Goal: Find specific page/section: Find specific page/section

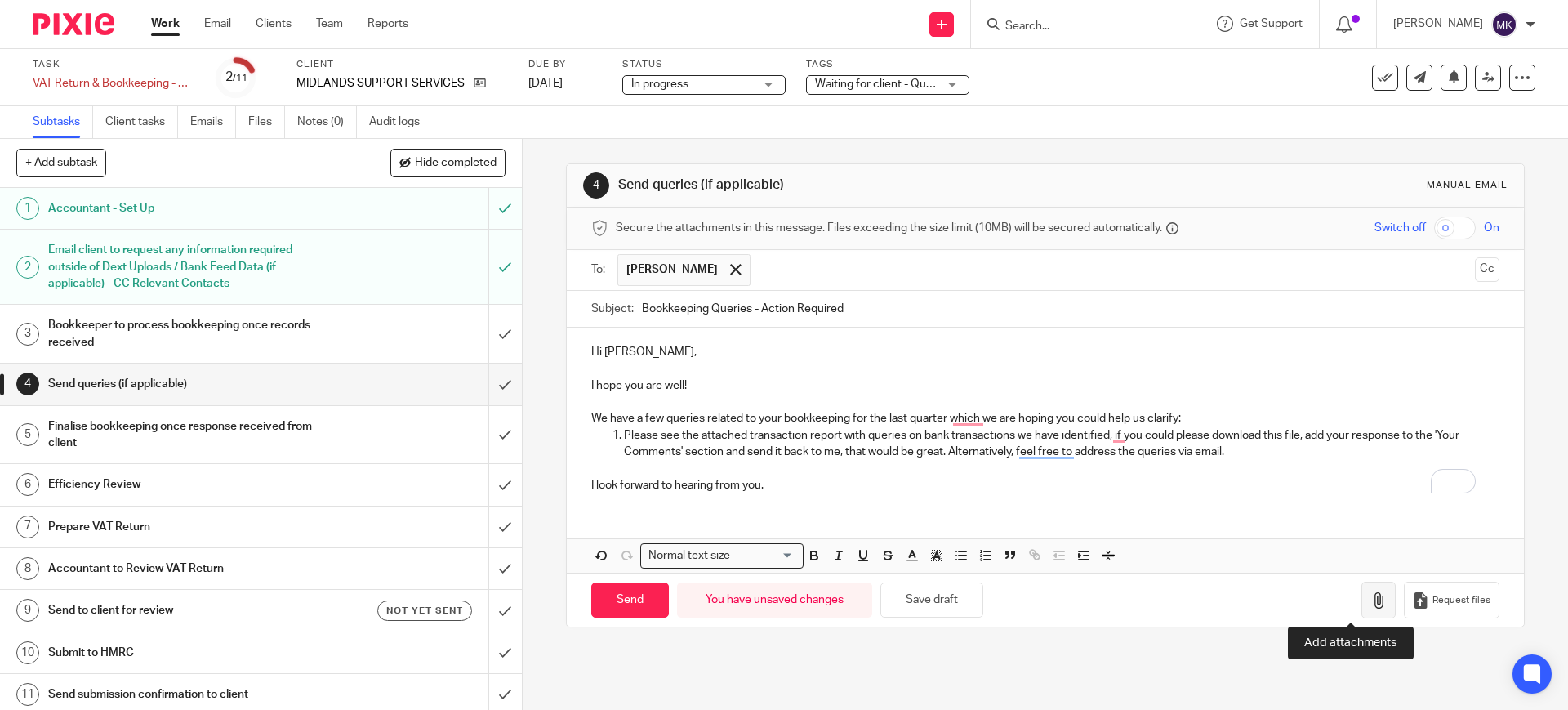
click at [1370, 594] on icon "button" at bounding box center [1378, 600] width 16 height 16
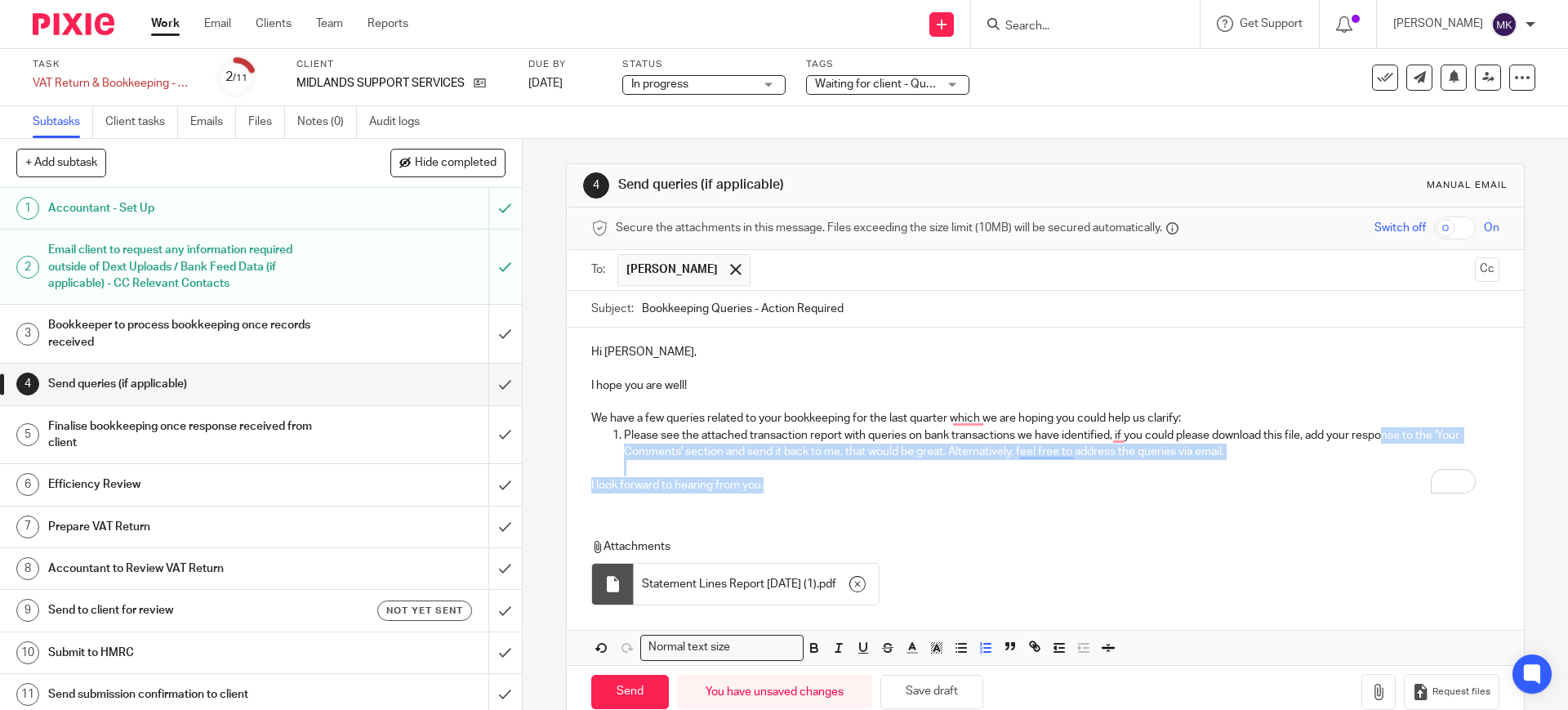
drag, startPoint x: 2028, startPoint y: 603, endPoint x: 2455, endPoint y: 704, distance: 438.8
click at [1567, 704] on html "Work Email Clients Team Reports Work Email Clients Team Reports Settings Send n…" at bounding box center [784, 355] width 1568 height 710
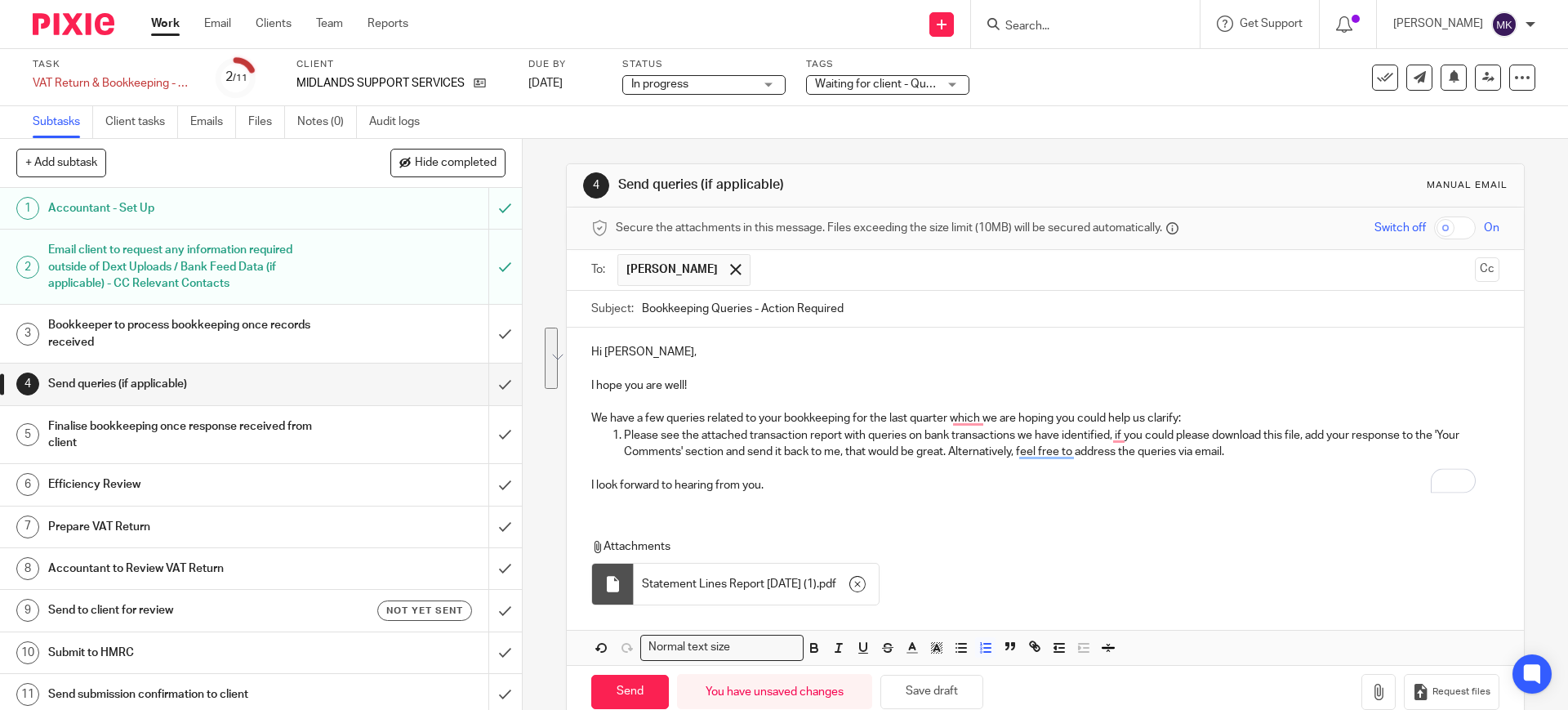
click at [1343, 559] on div "Attachments Statement Lines Report 2025-09-18 (1) . pdf" at bounding box center [1029, 576] width 878 height 75
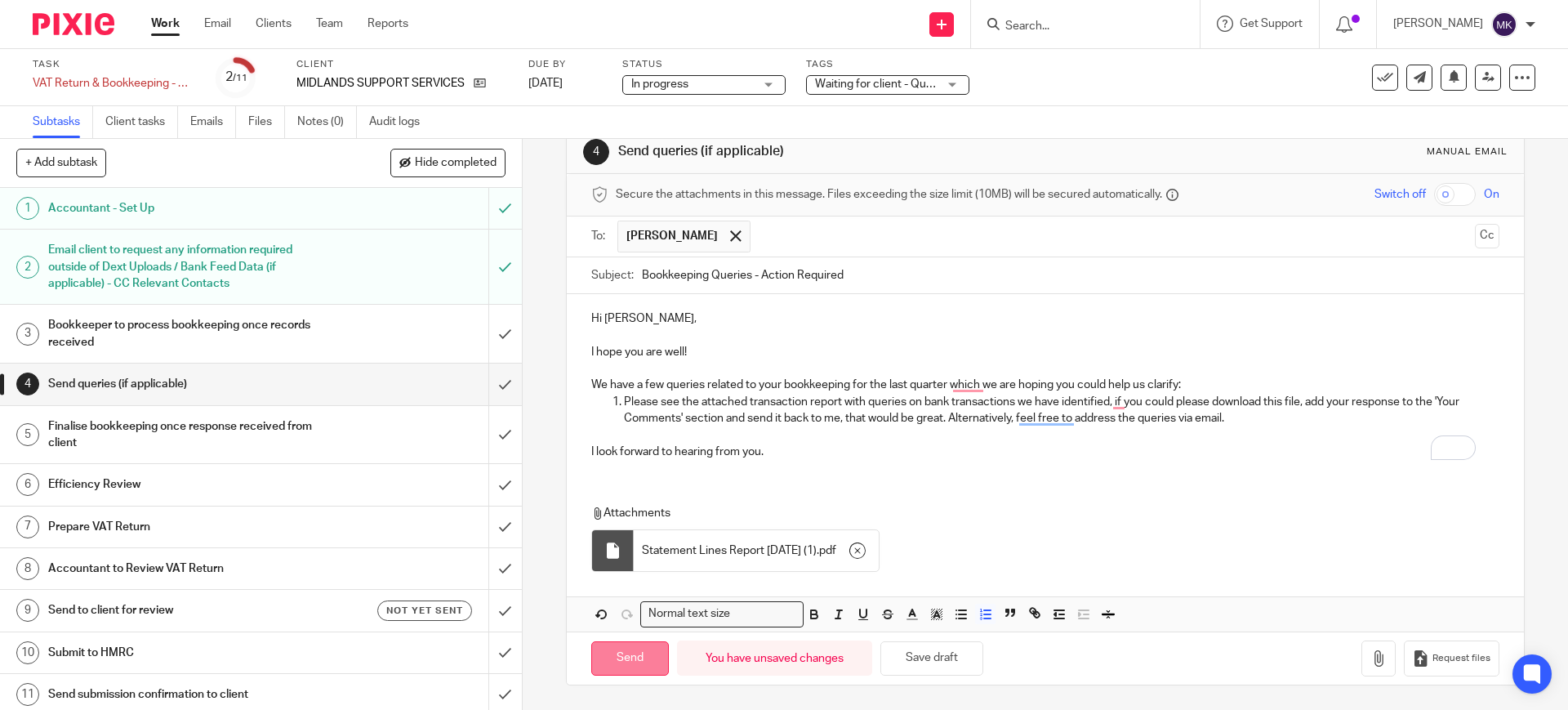
click at [617, 647] on input "Send" at bounding box center [629, 659] width 77 height 36
type input "Sent"
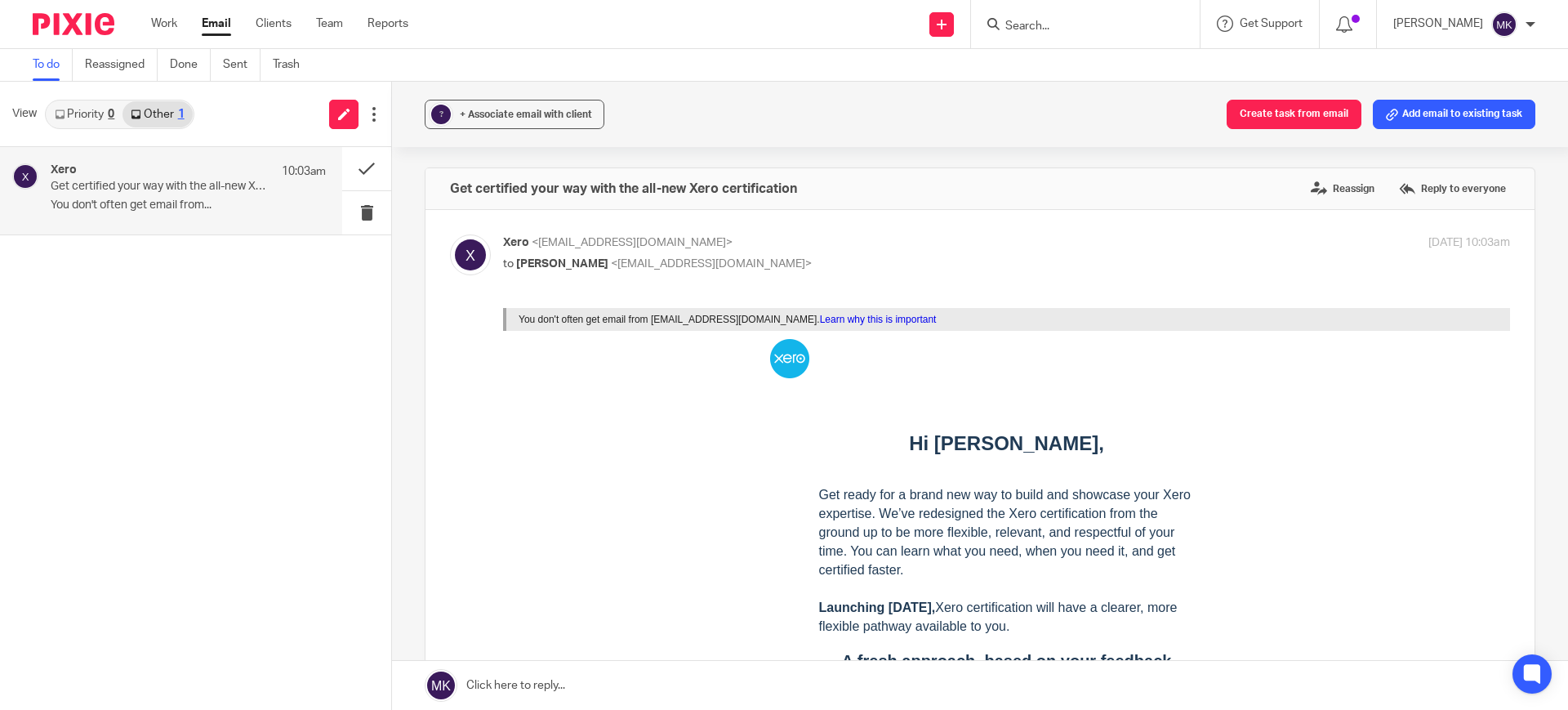
scroll to position [714, 0]
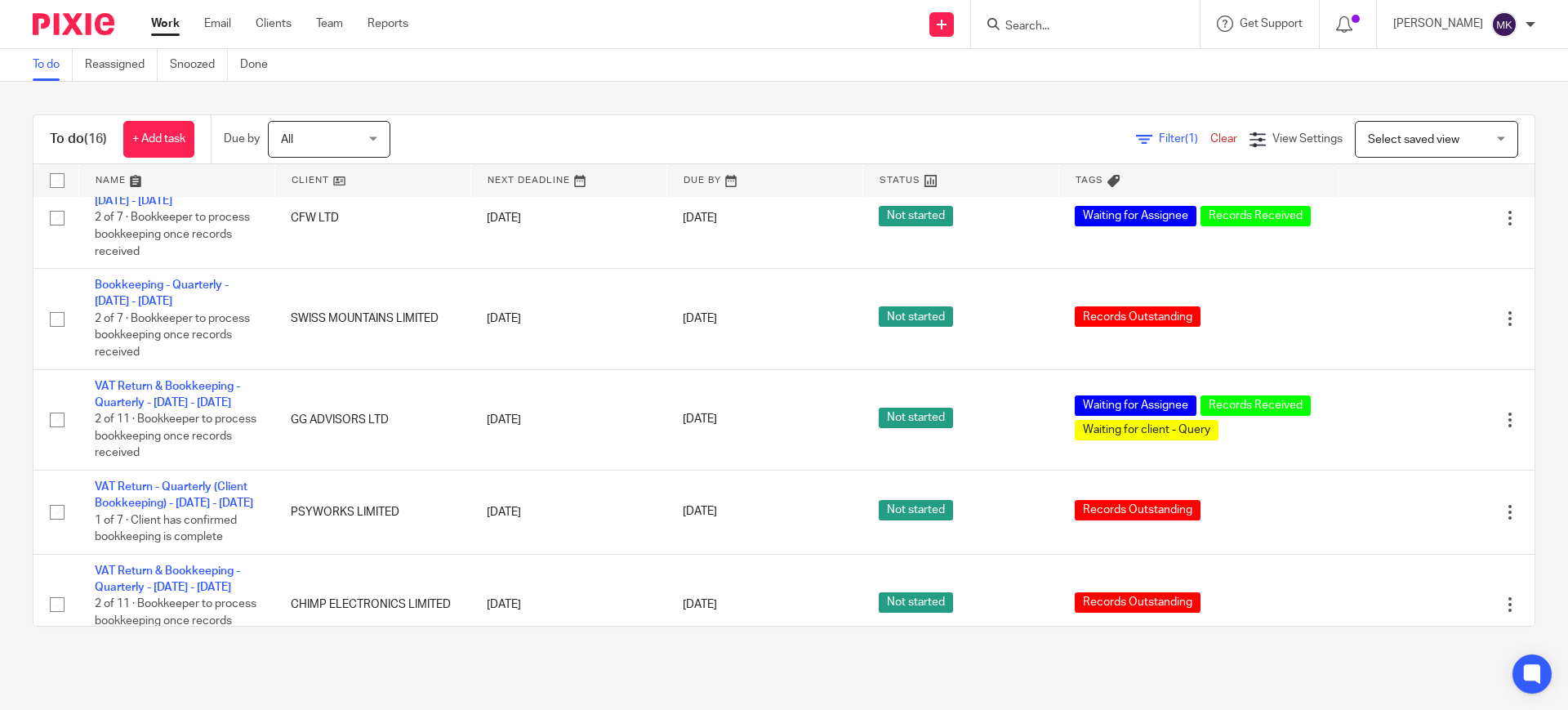
scroll to position [687, 0]
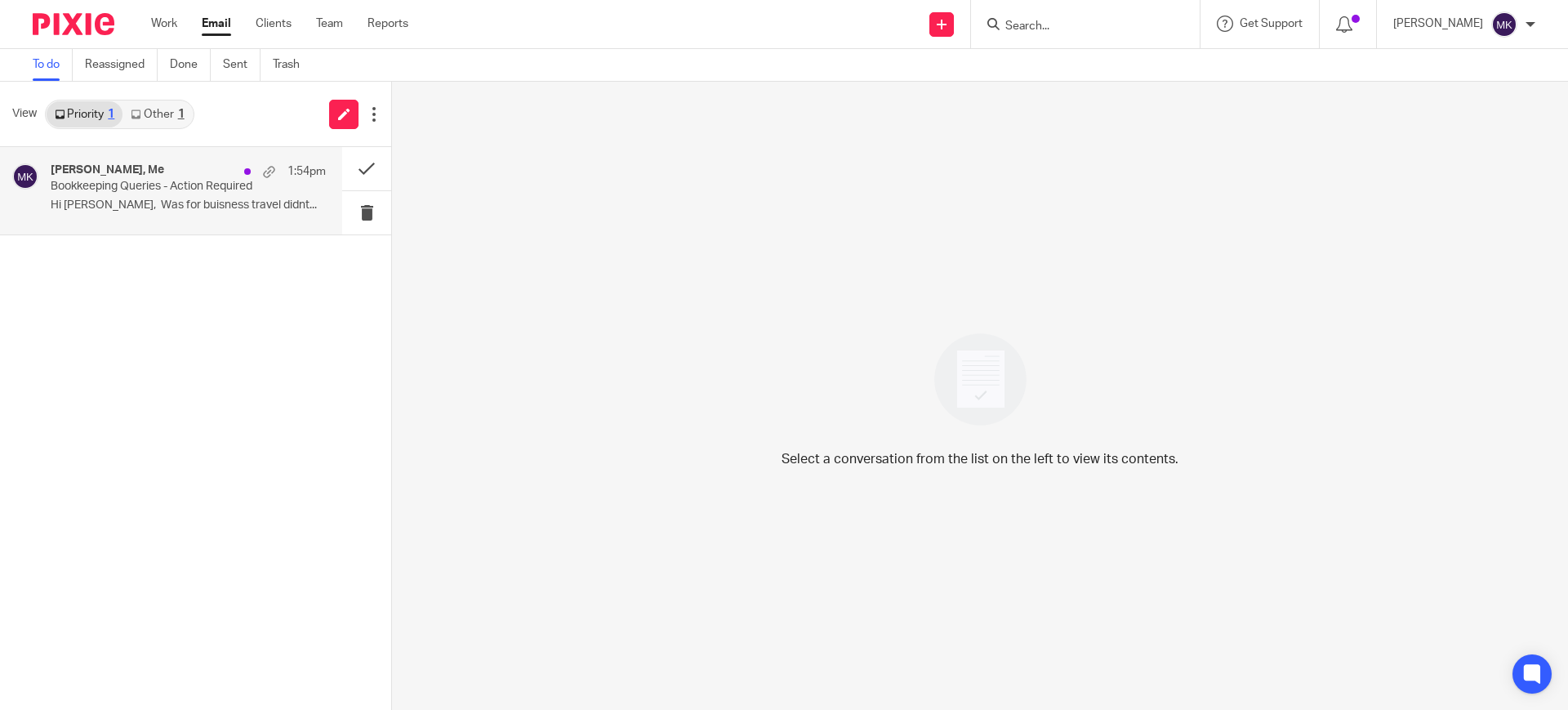
click at [150, 189] on p "Bookkeeping Queries - Action Required" at bounding box center [161, 186] width 221 height 14
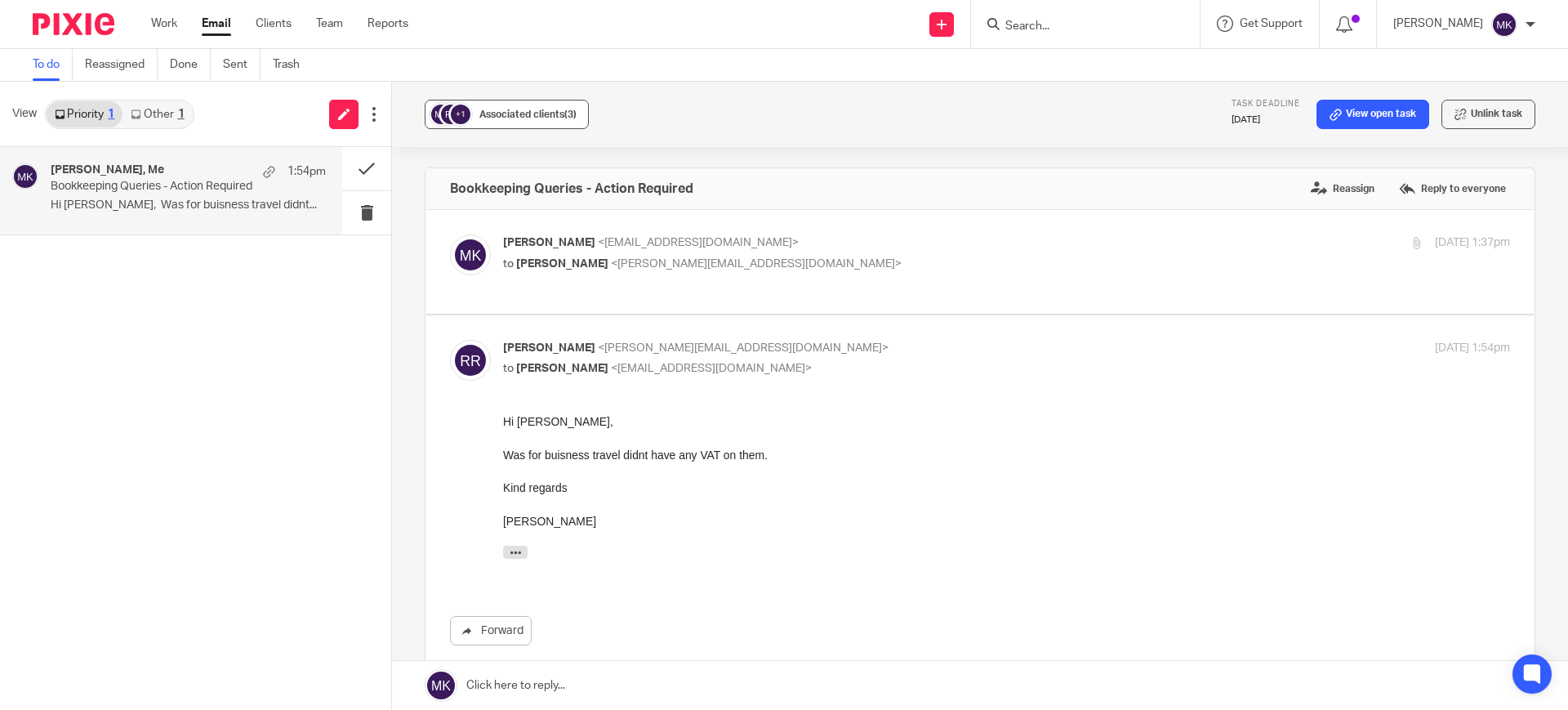
click at [452, 119] on div "+1" at bounding box center [461, 114] width 20 height 20
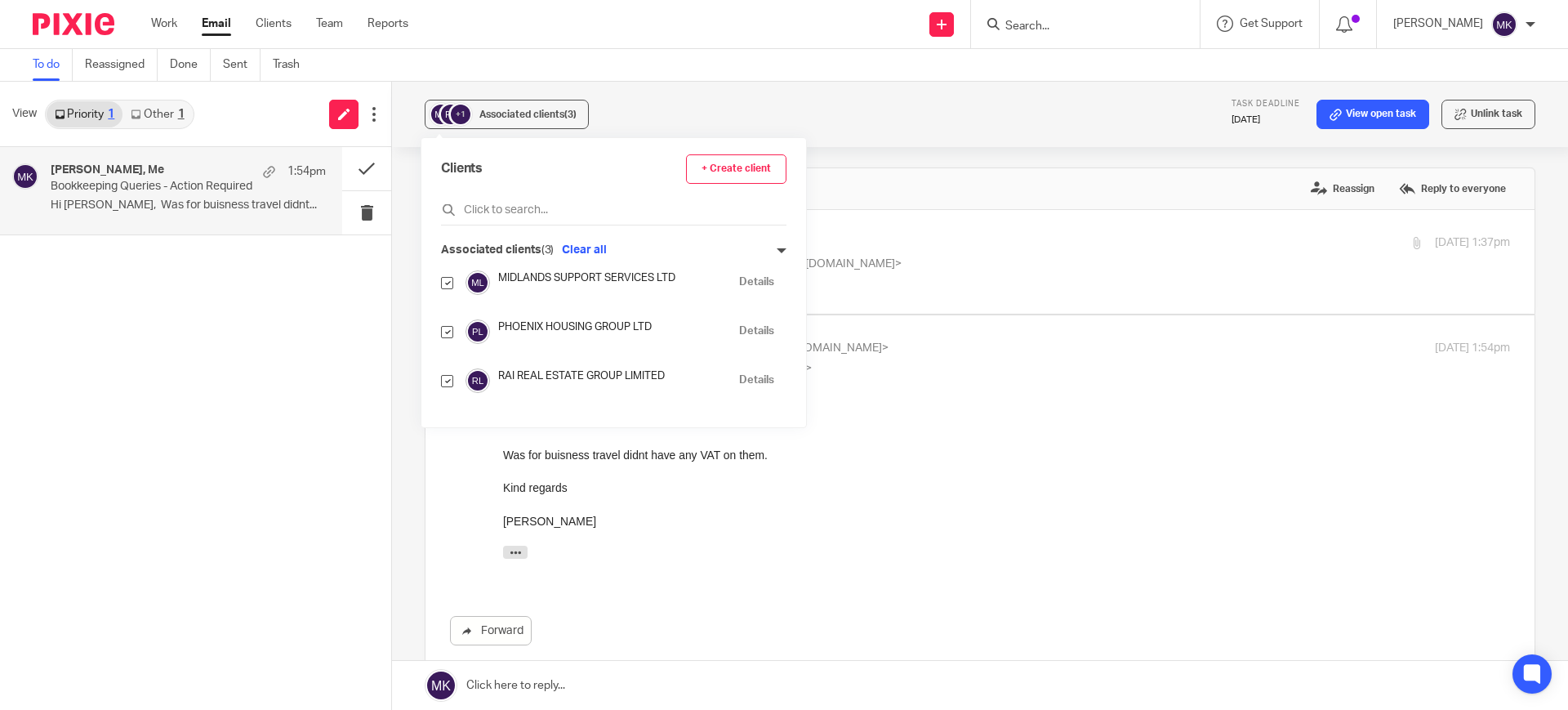
click at [1143, 23] on input "Search" at bounding box center [1077, 27] width 147 height 15
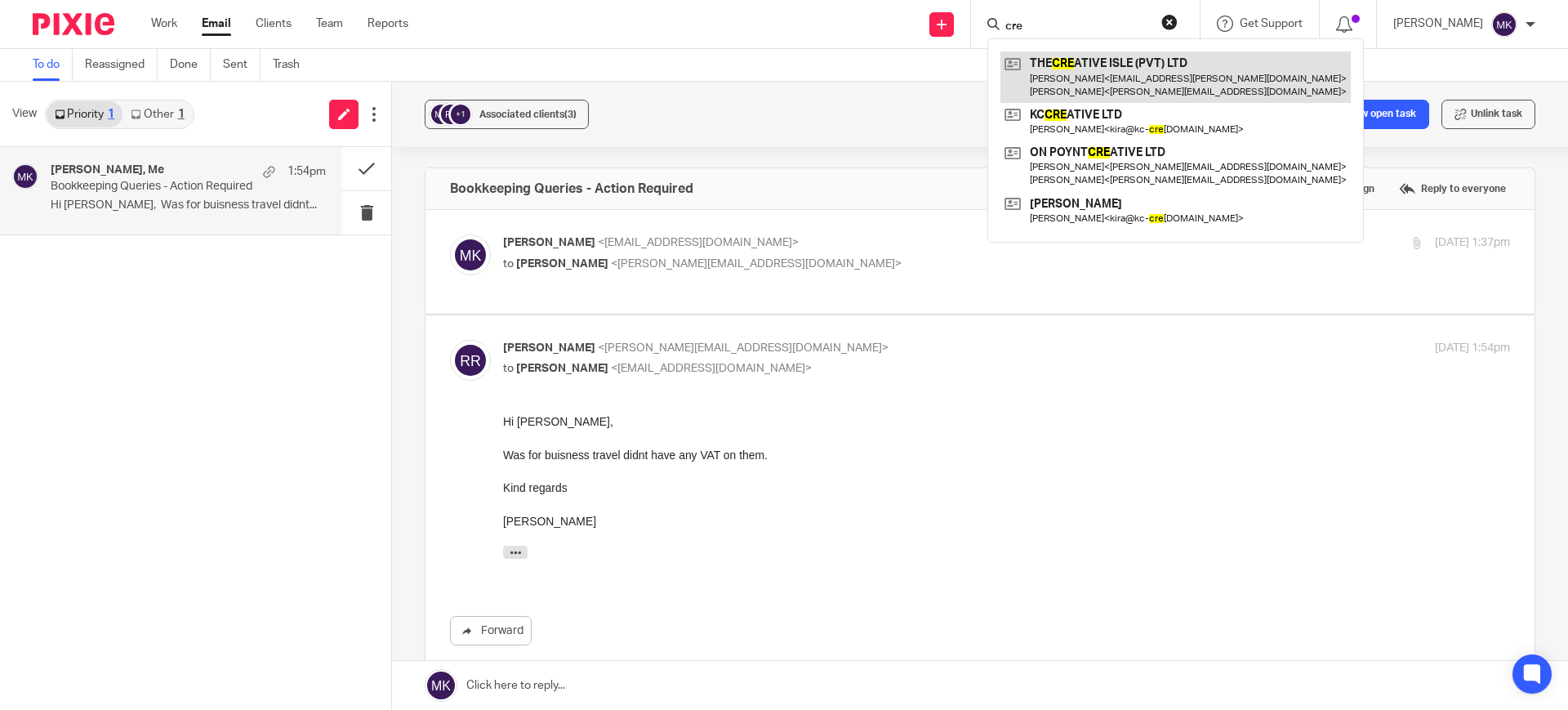
type input "cre"
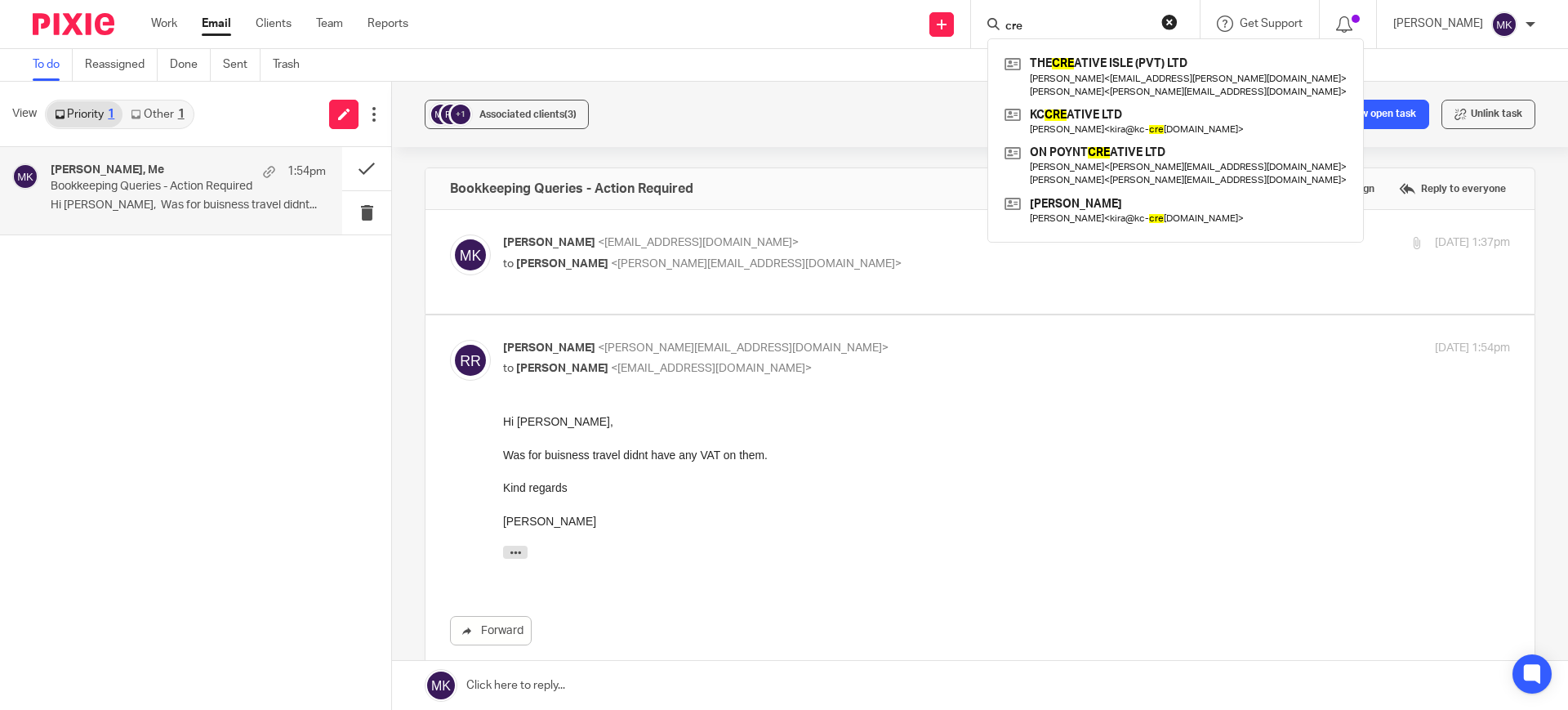
click at [1099, 33] on input "cre" at bounding box center [1077, 27] width 147 height 15
click at [1178, 20] on button "reset" at bounding box center [1170, 22] width 16 height 16
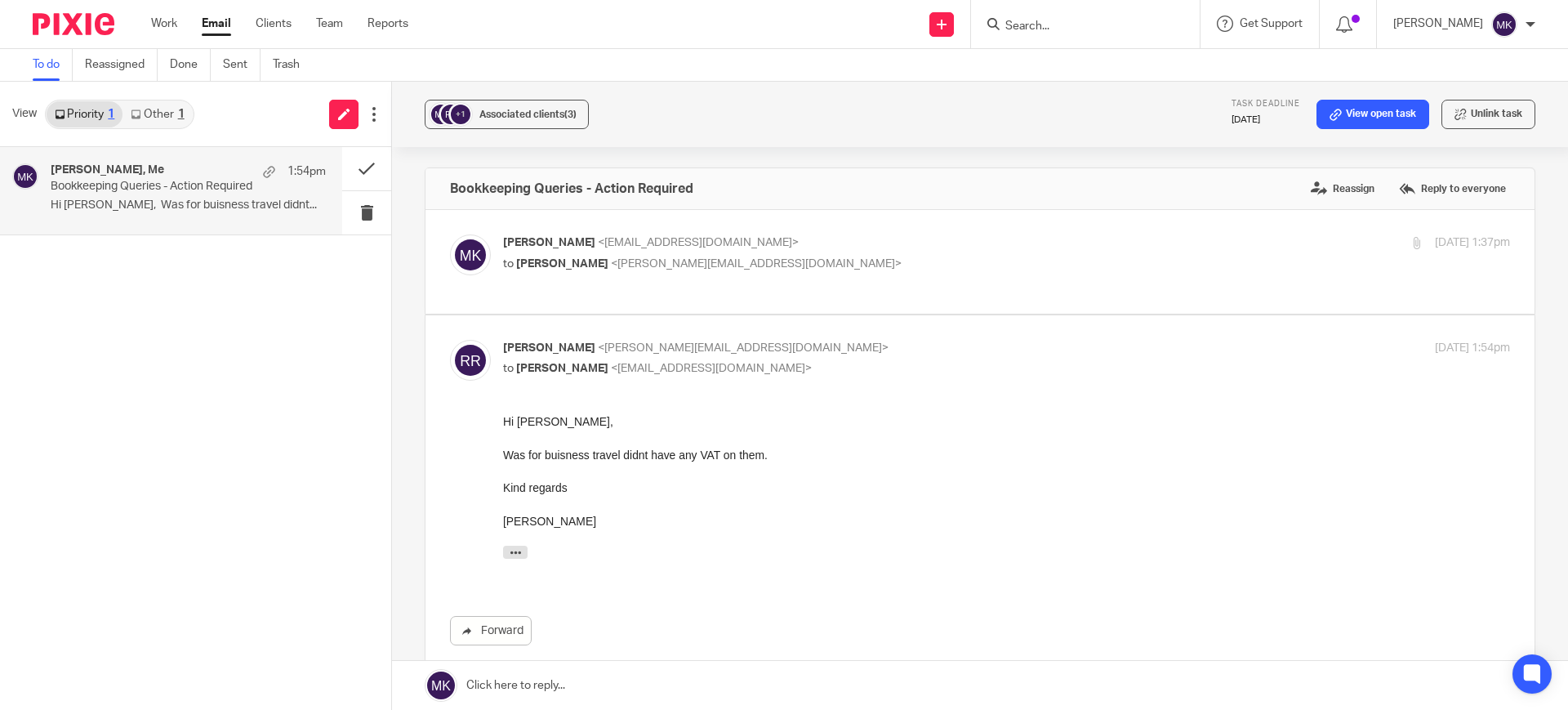
click at [1164, 18] on form at bounding box center [1091, 24] width 174 height 20
click at [1134, 24] on input "Search" at bounding box center [1077, 27] width 147 height 15
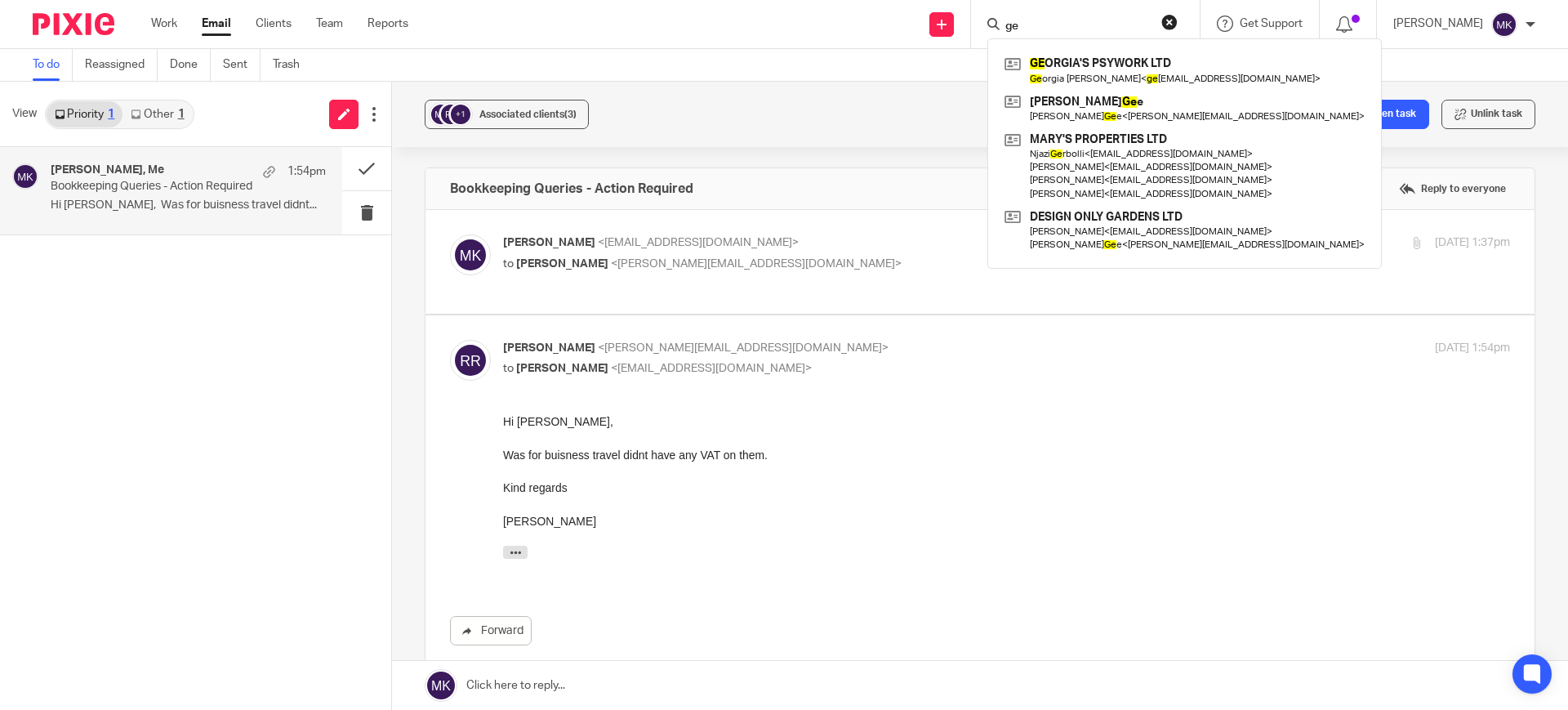
type input "ge"
click at [1178, 25] on form "ge" at bounding box center [1091, 24] width 174 height 20
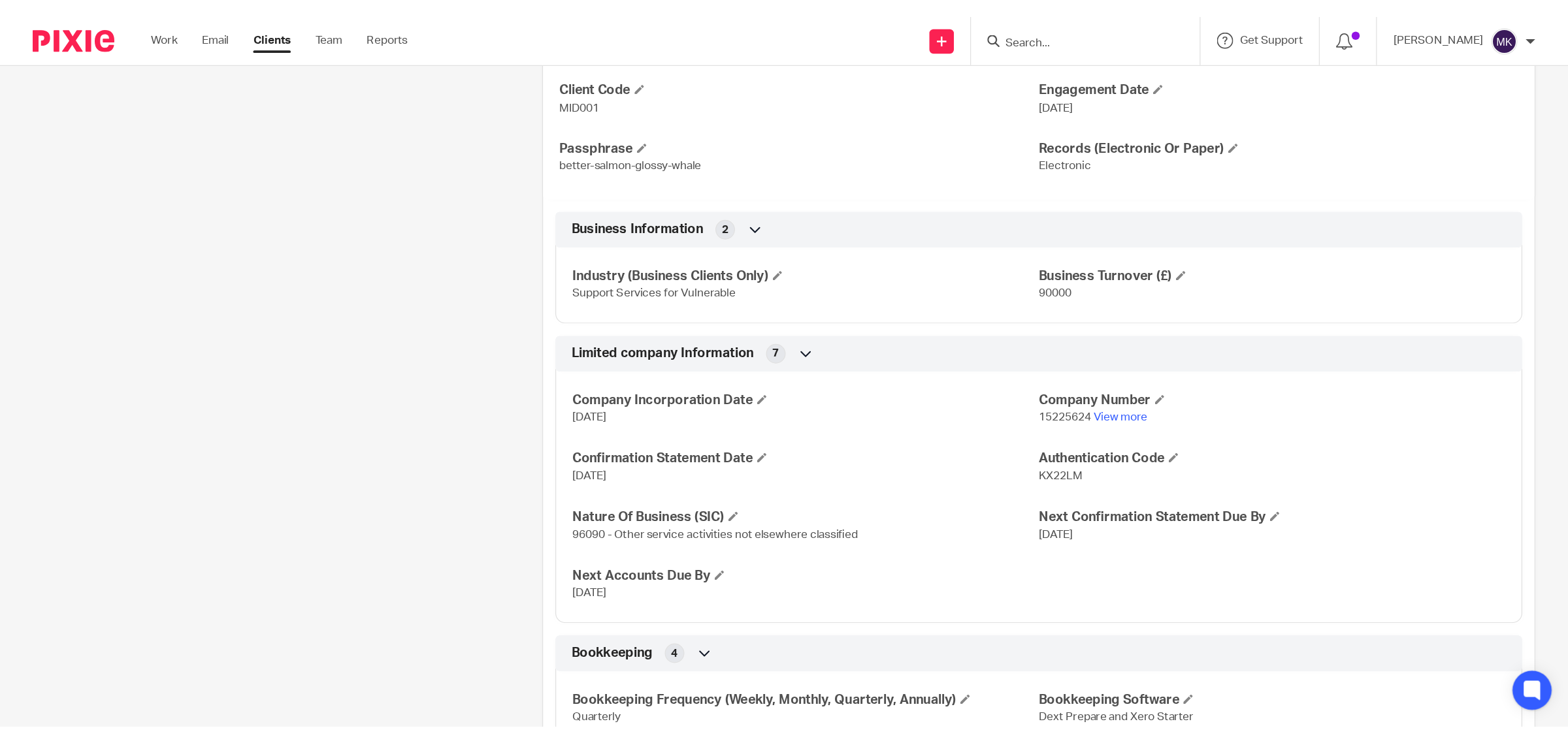
scroll to position [490, 0]
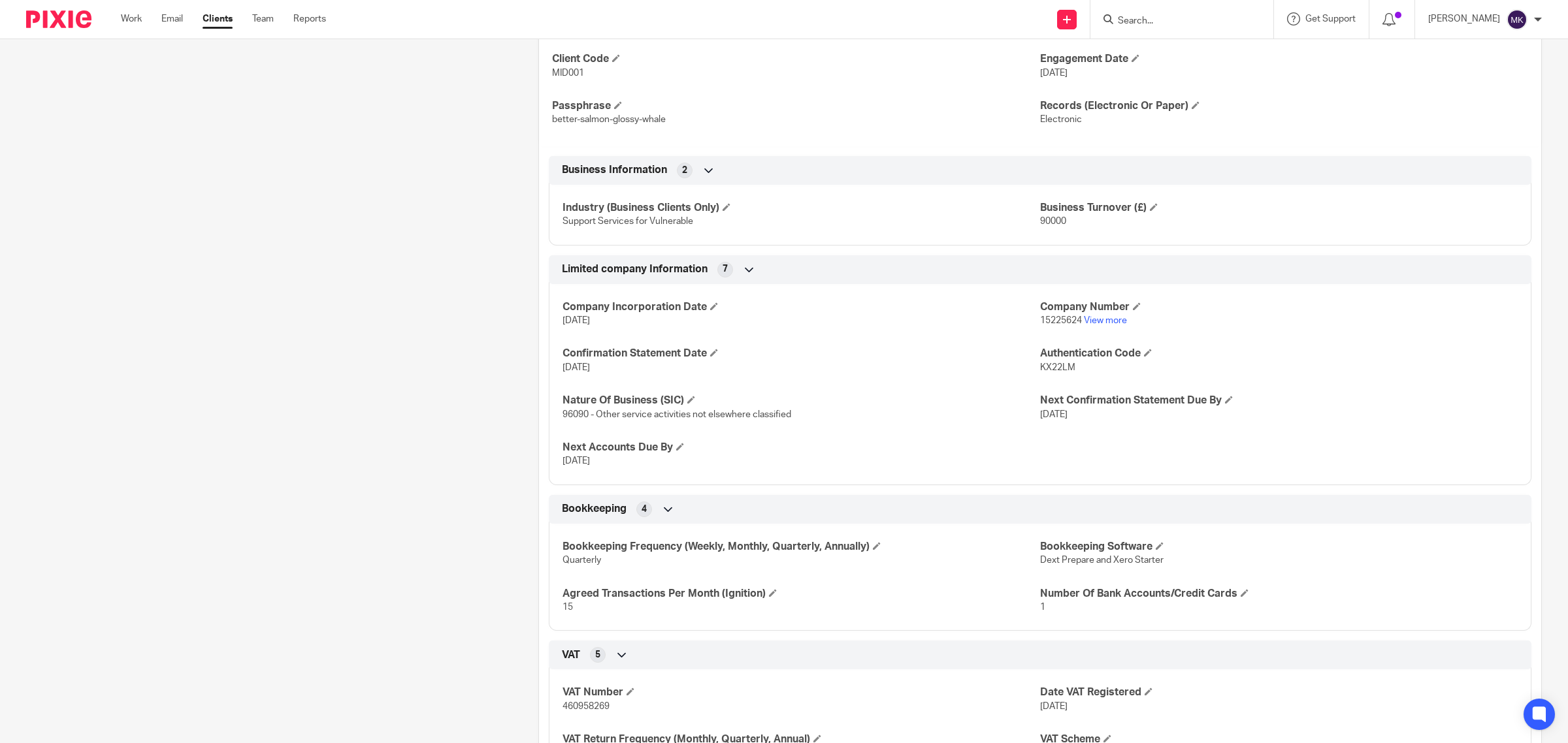
click at [1193, 26] on input "Search" at bounding box center [1175, 21] width 118 height 12
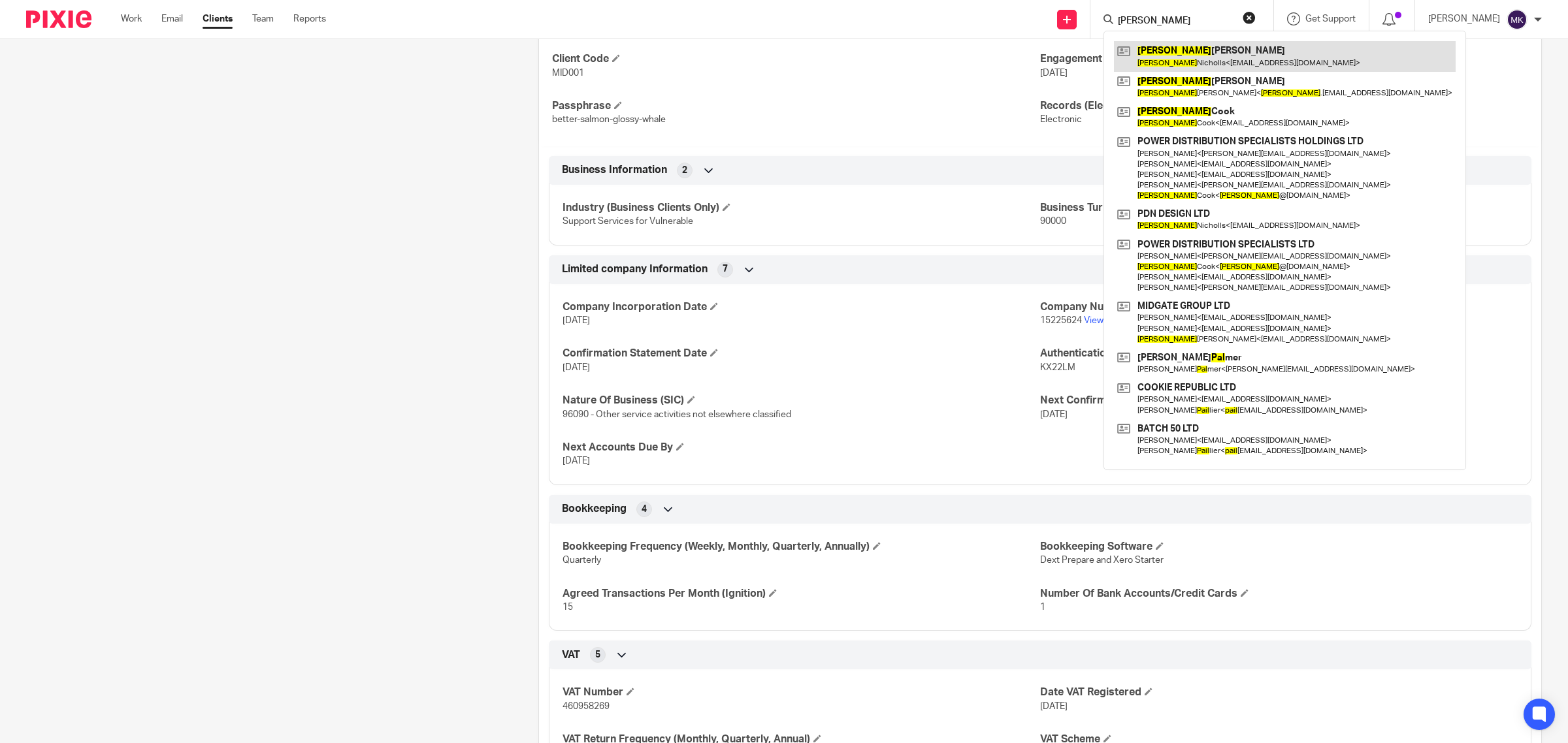
type input "paul"
click at [1217, 53] on link at bounding box center [1284, 56] width 341 height 30
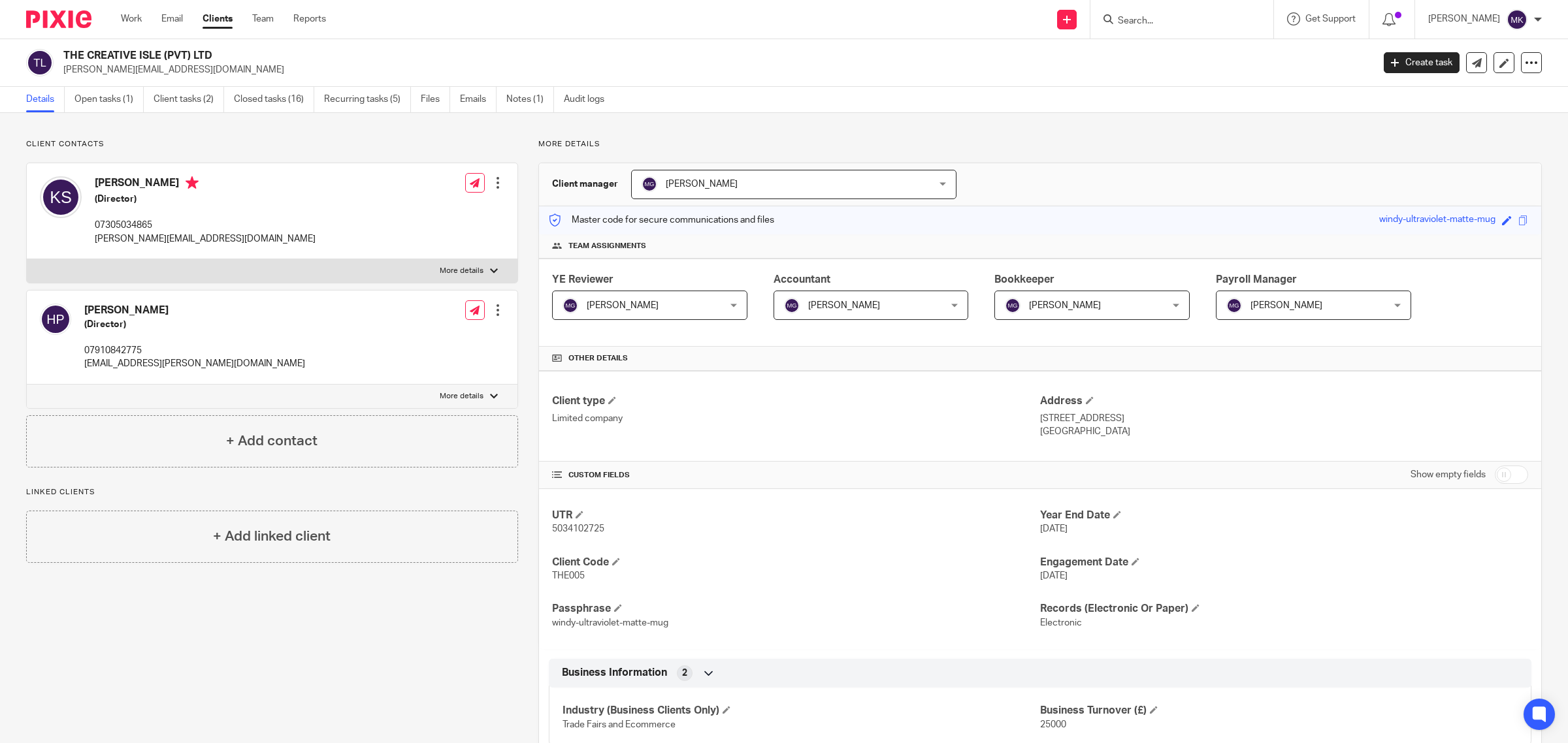
drag, startPoint x: 62, startPoint y: 55, endPoint x: 229, endPoint y: 61, distance: 167.1
click at [229, 61] on div "THE CREATIVE ISLE (PVT) LTD [PERSON_NAME][EMAIL_ADDRESS][DOMAIN_NAME]" at bounding box center [695, 62] width 1338 height 28
copy h2 "THE CREATIVE ISLE (PVT) LTD"
click at [474, 273] on p "More details" at bounding box center [461, 271] width 44 height 11
click at [27, 259] on input "More details" at bounding box center [26, 258] width 1 height 1
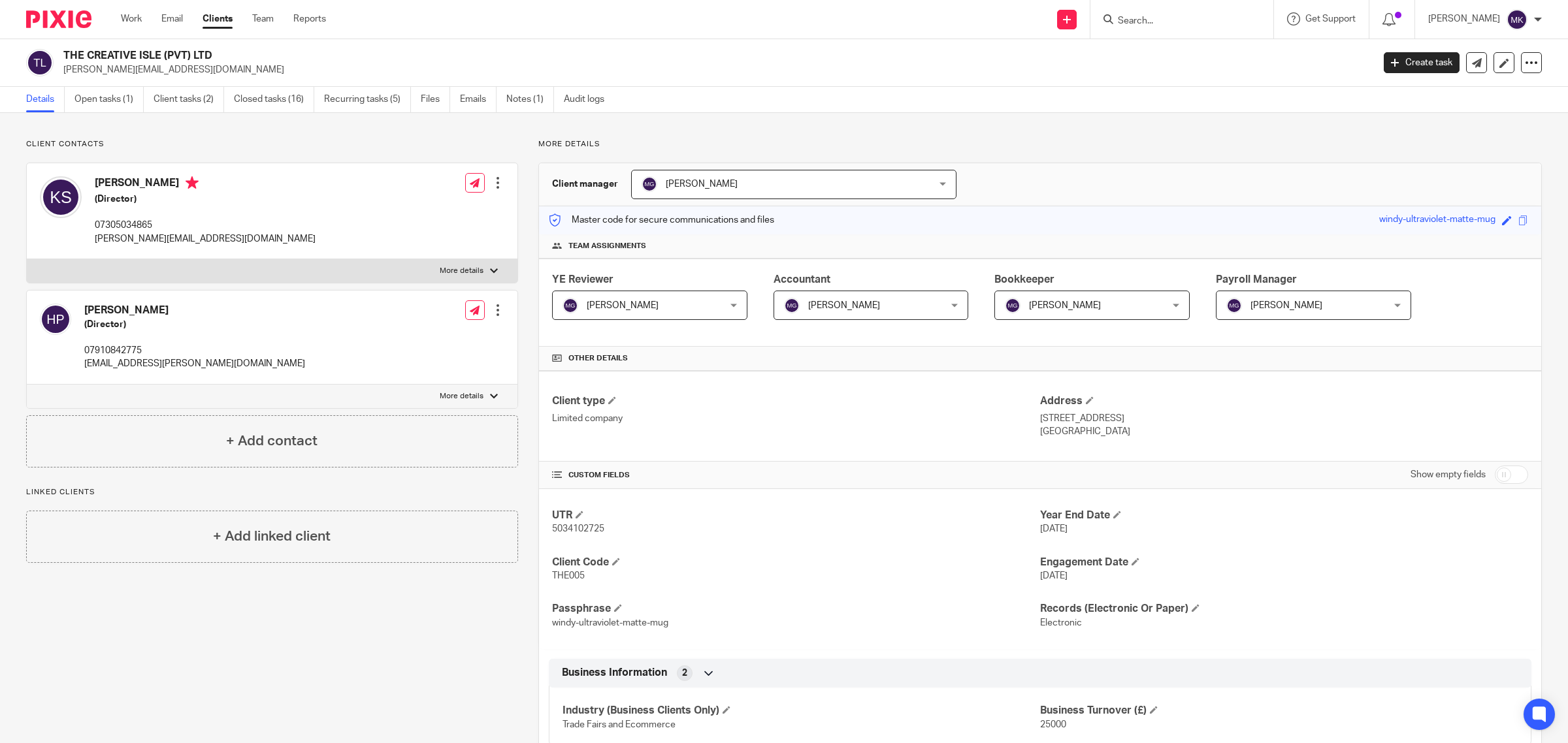
checkbox input "true"
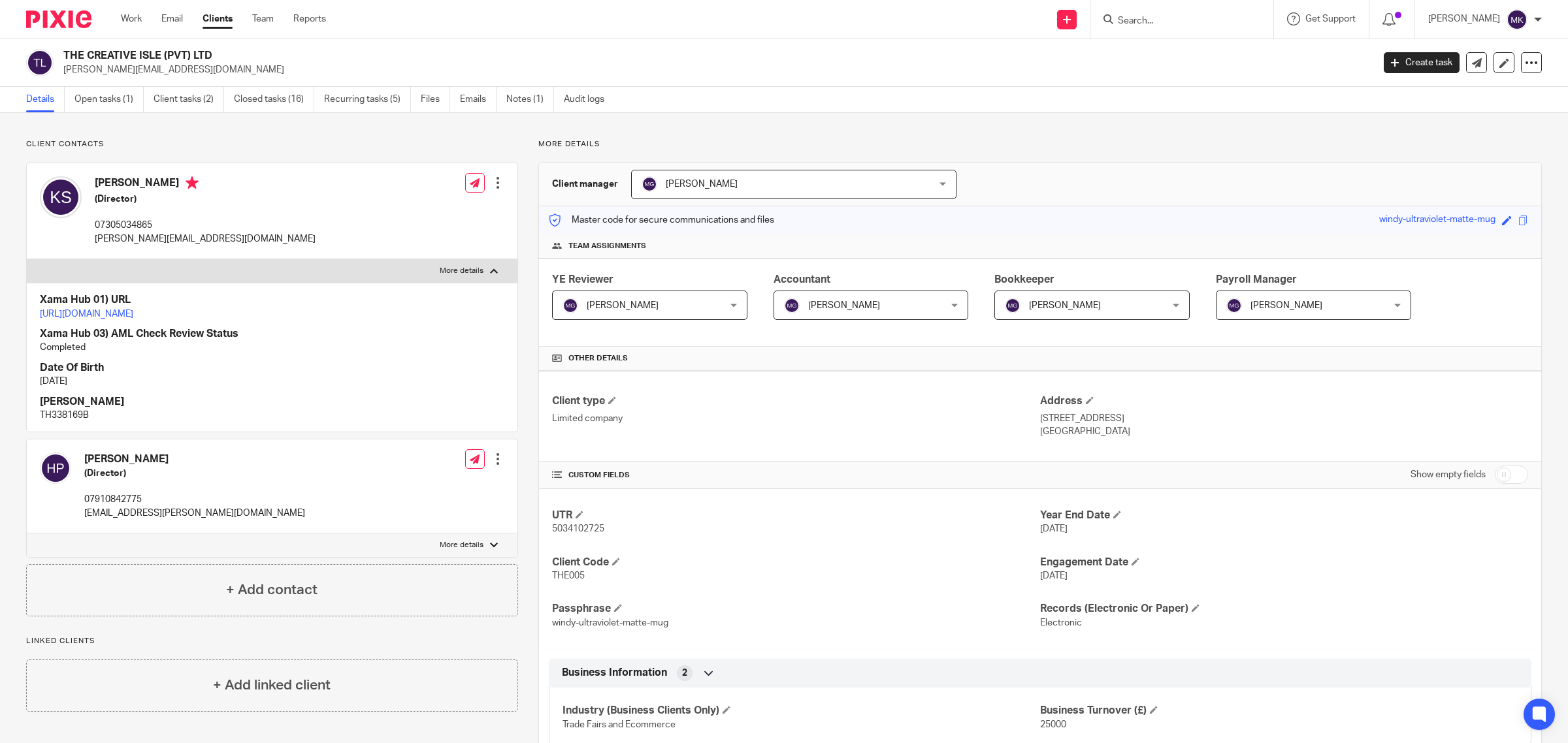
click at [481, 555] on label "More details" at bounding box center [272, 545] width 490 height 23
click at [27, 534] on input "More details" at bounding box center [26, 533] width 1 height 1
checkbox input "true"
